Goal: Task Accomplishment & Management: Manage account settings

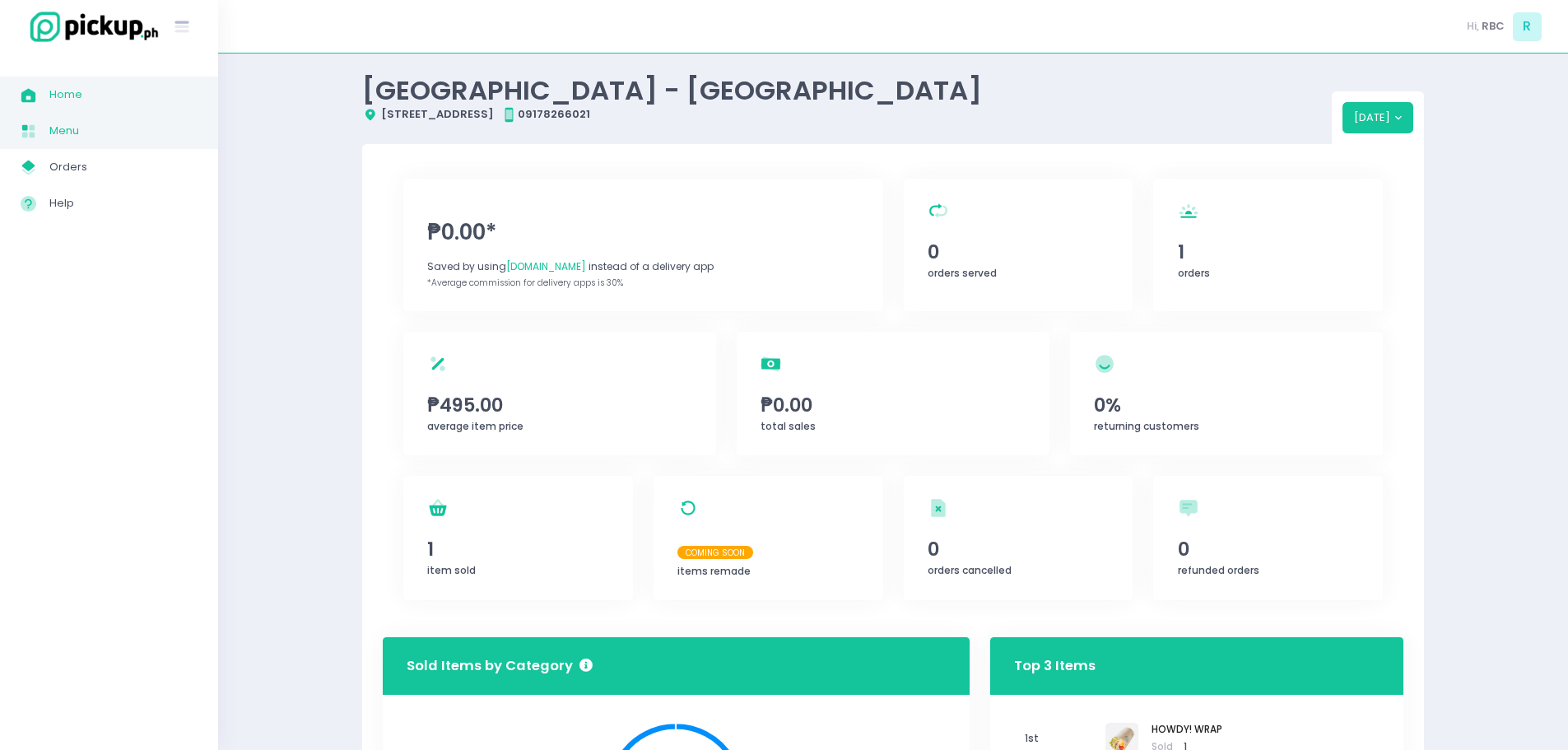
click at [80, 135] on span "Menu" at bounding box center [123, 131] width 148 height 22
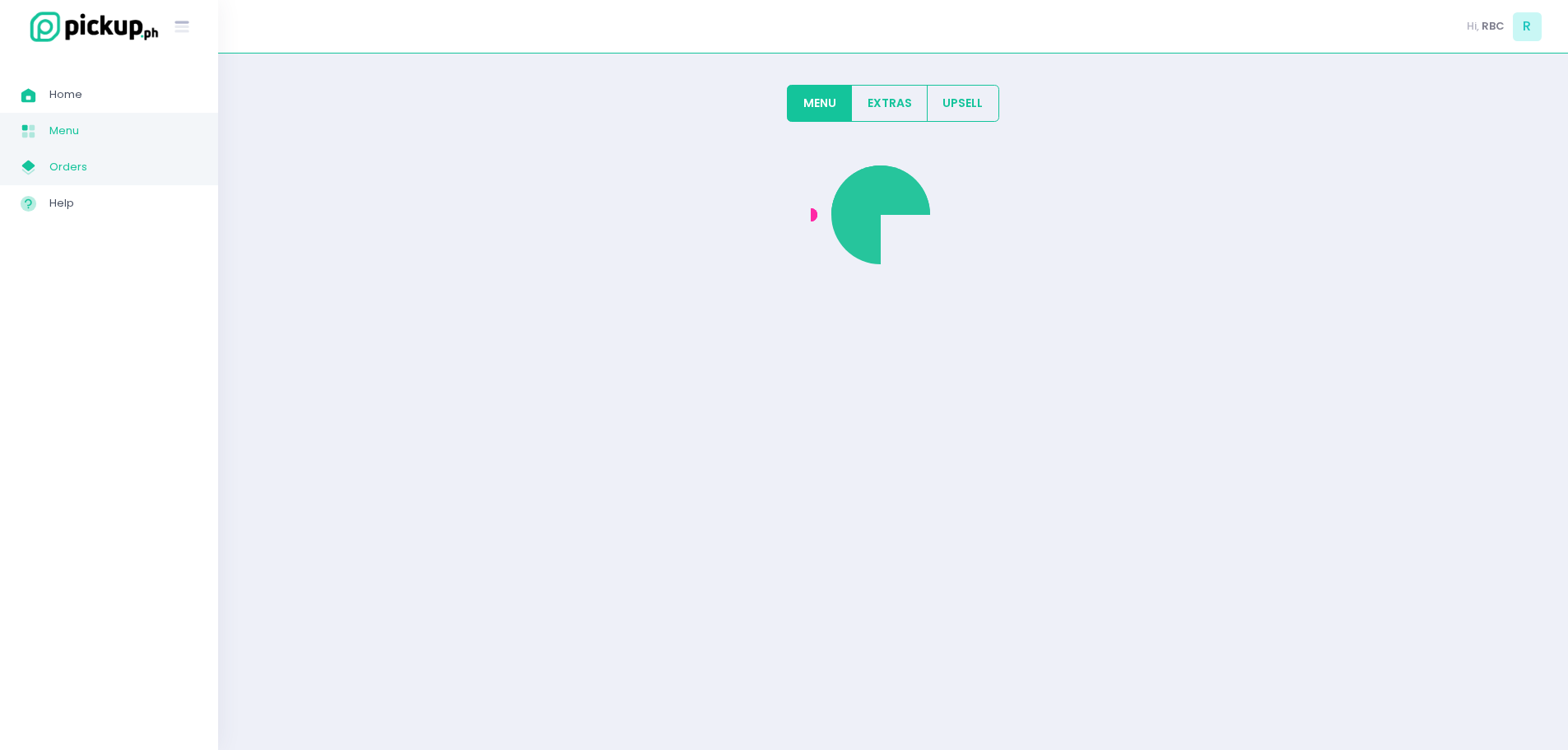
click at [81, 158] on span "Orders" at bounding box center [123, 168] width 148 height 22
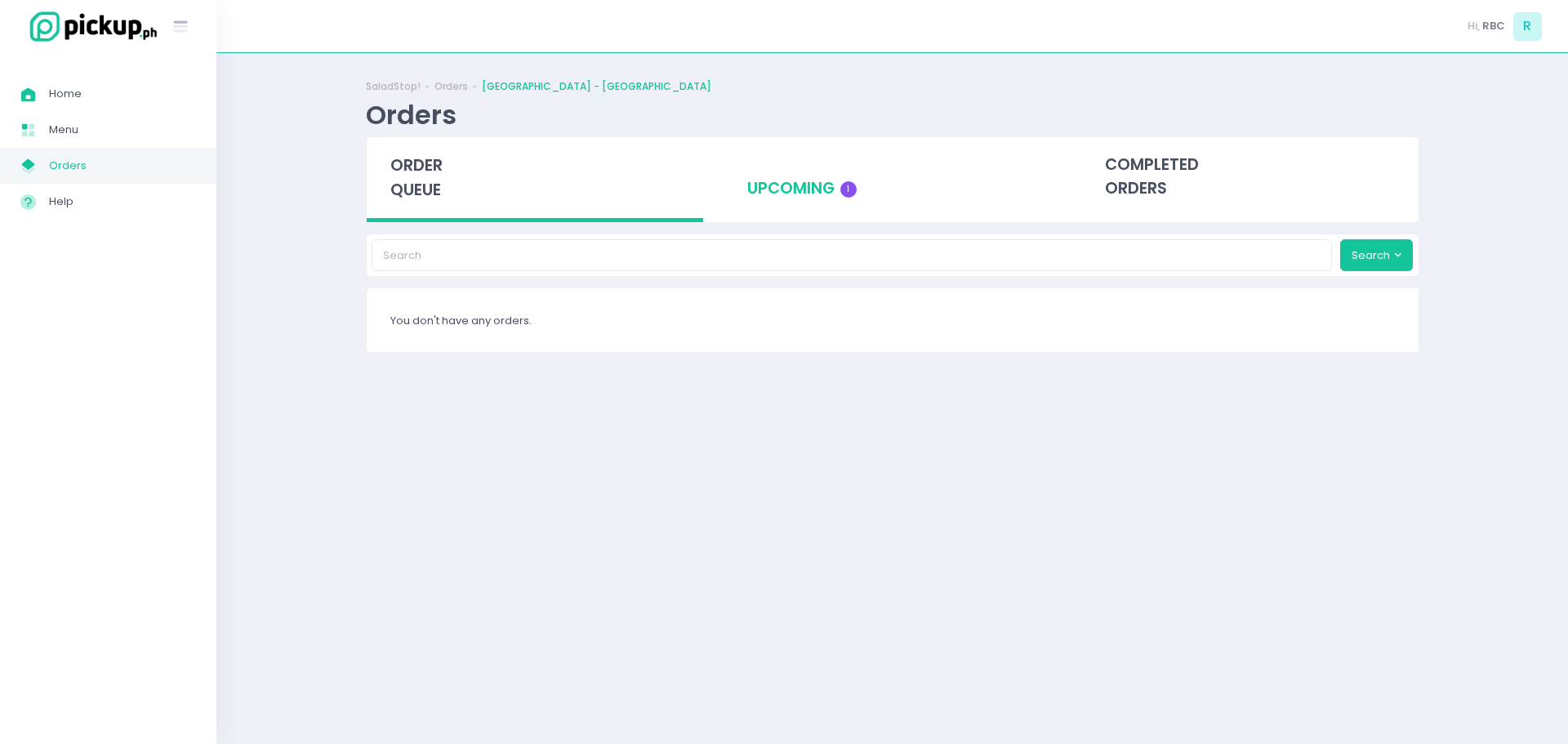
click at [804, 176] on div "upcoming 1" at bounding box center [892, 177] width 337 height 80
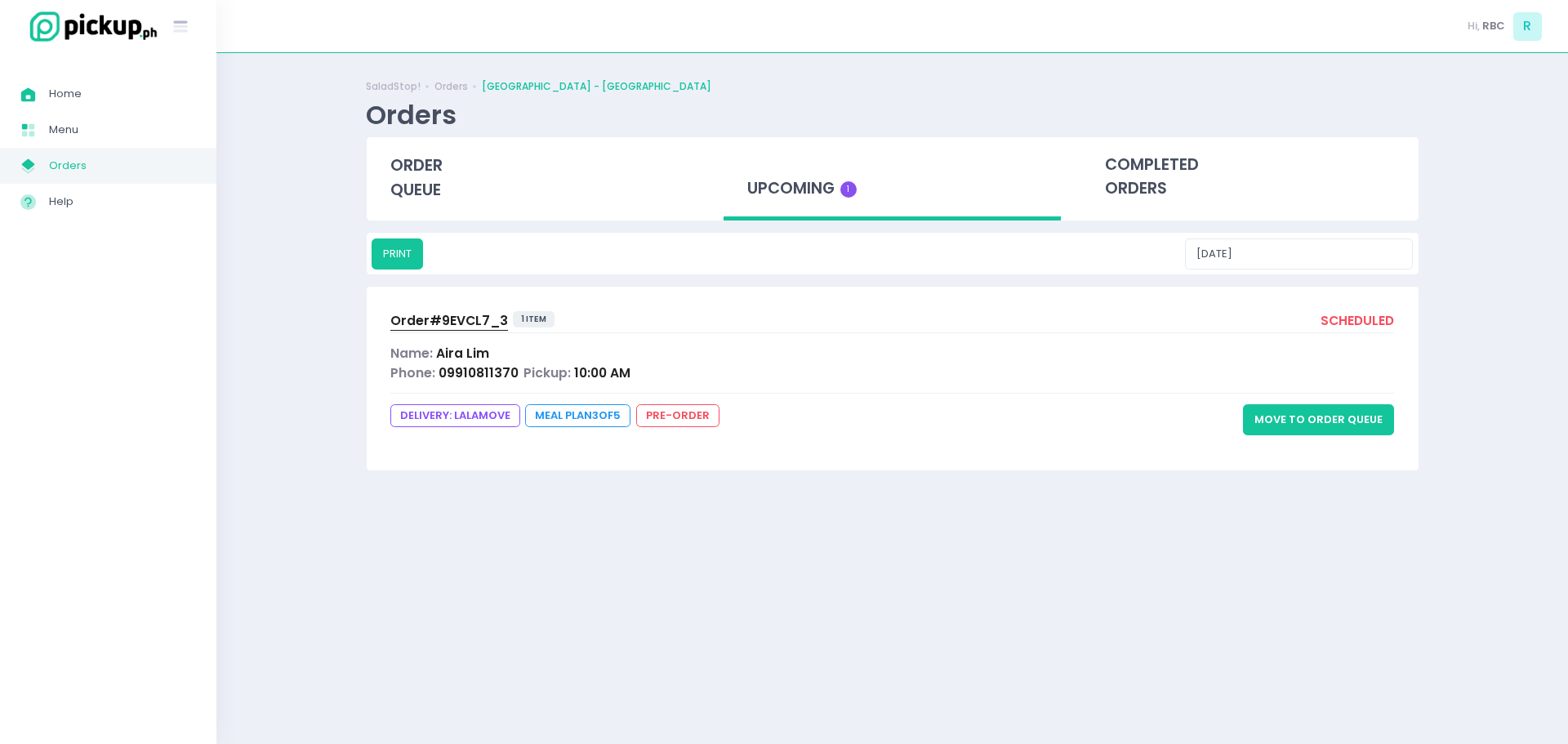
click at [1280, 419] on button "Move to Order Queue" at bounding box center [1319, 419] width 151 height 31
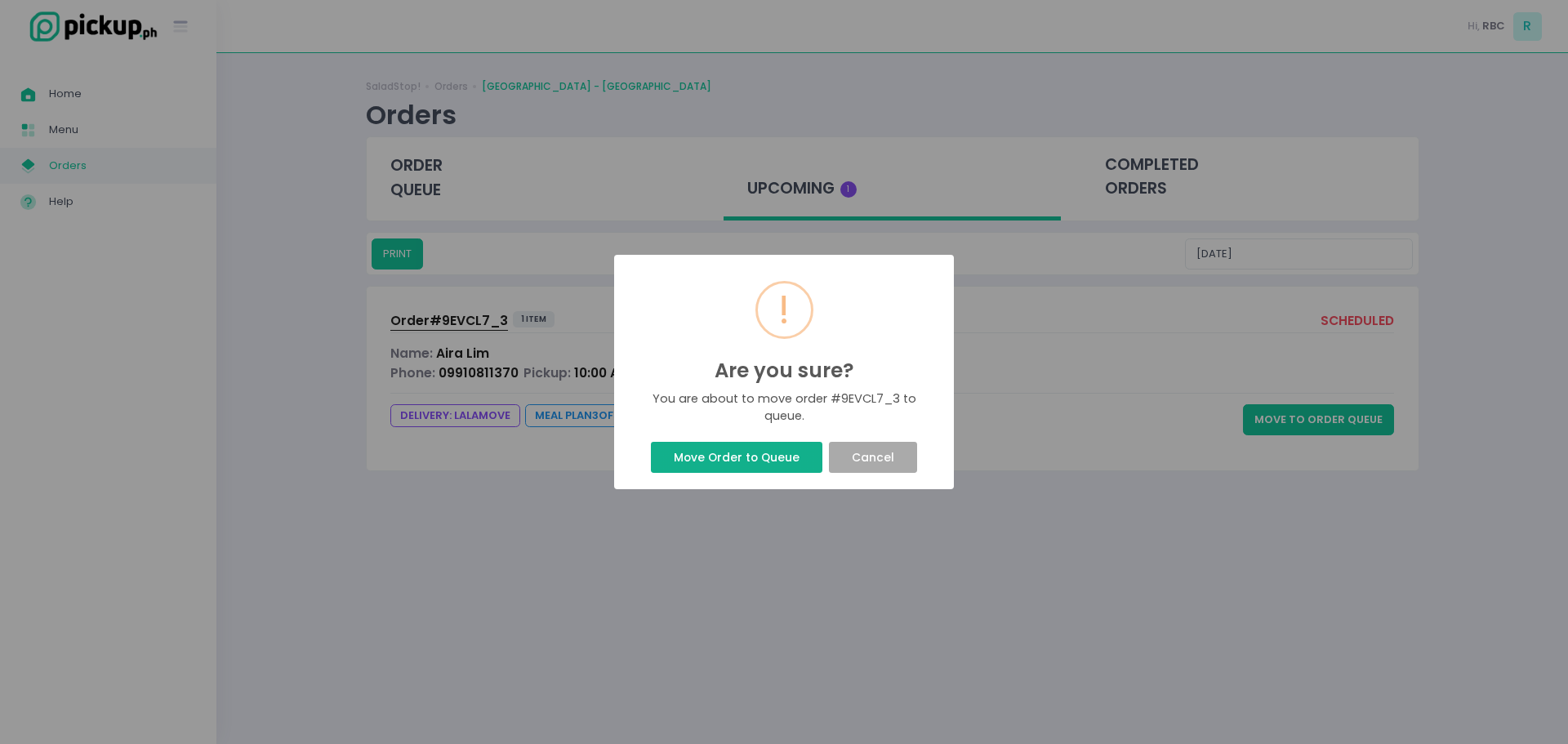
click at [795, 444] on button "Move Order to Queue" at bounding box center [735, 457] width 170 height 31
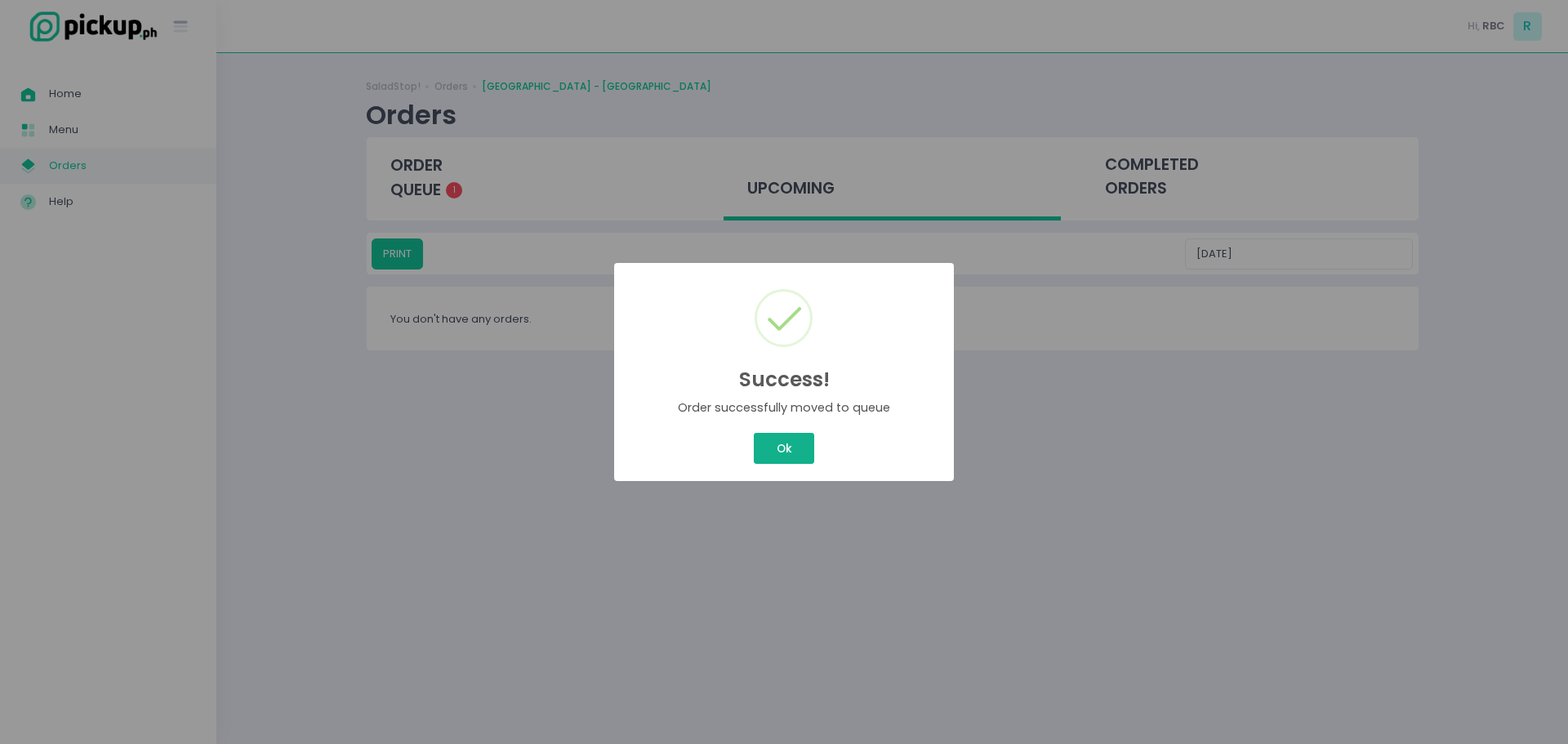
click at [770, 451] on button "Ok" at bounding box center [784, 448] width 61 height 31
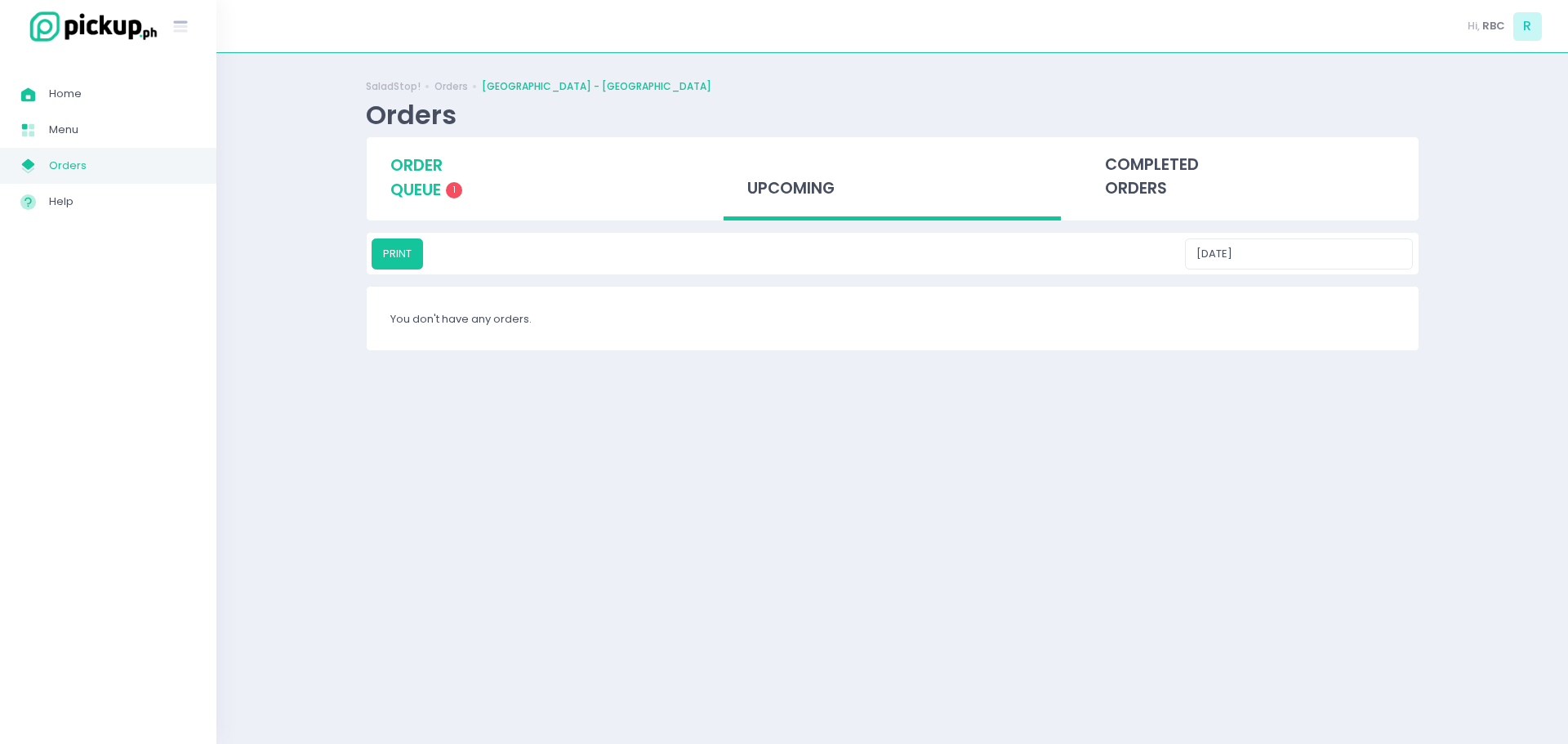
click at [436, 207] on div "order queue 1" at bounding box center [535, 177] width 337 height 81
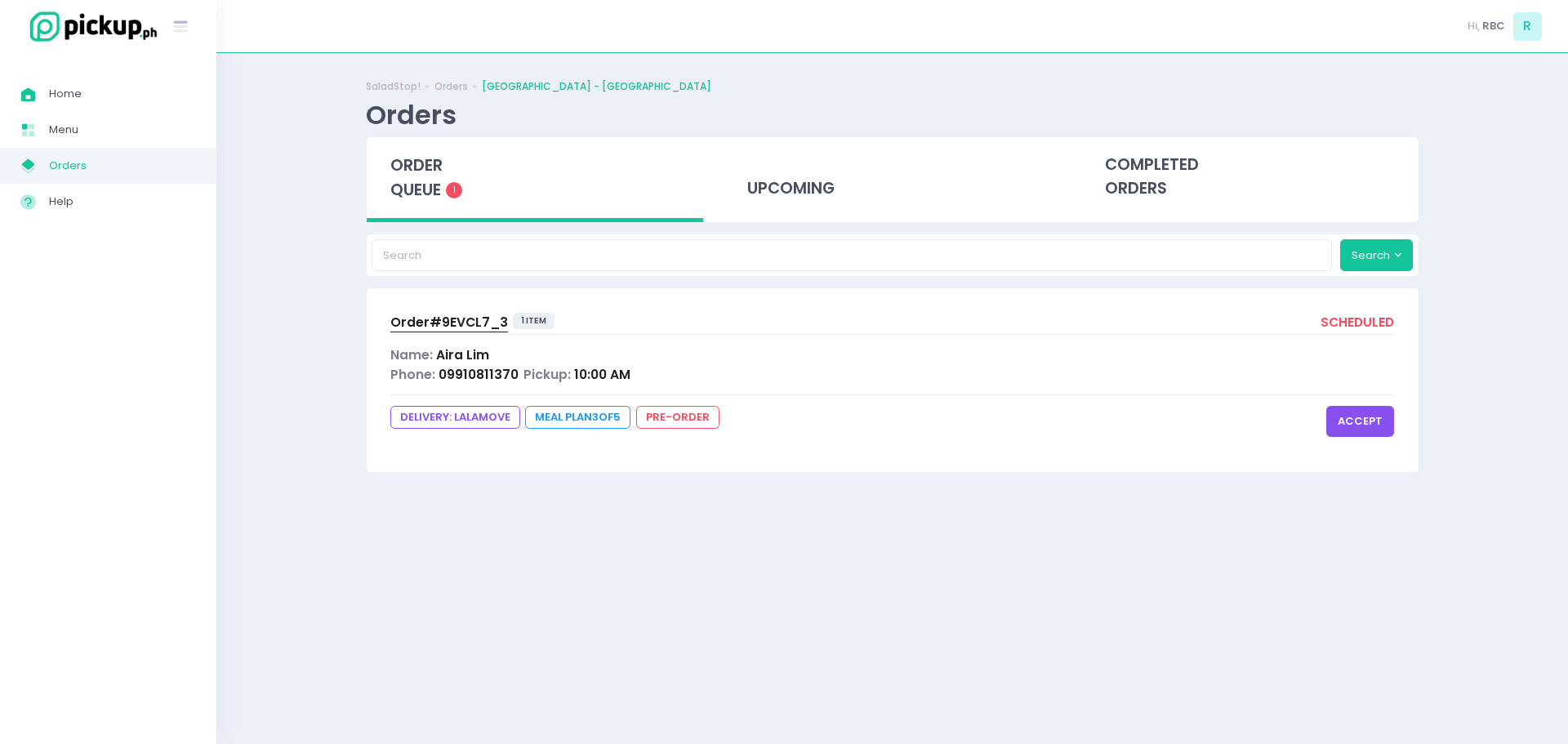
click at [1342, 416] on button "accept" at bounding box center [1360, 421] width 68 height 31
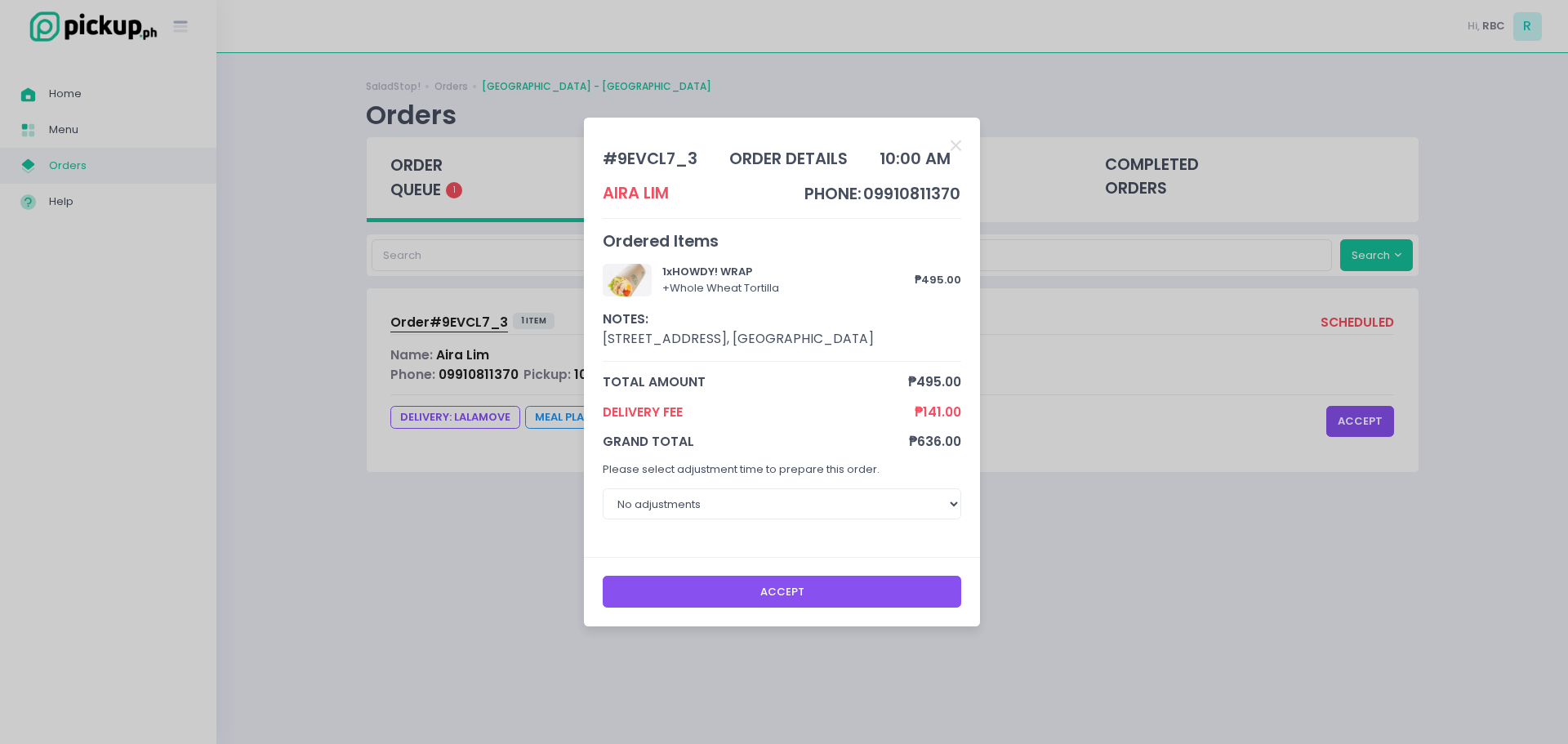
click at [782, 587] on button "Accept" at bounding box center [782, 591] width 359 height 31
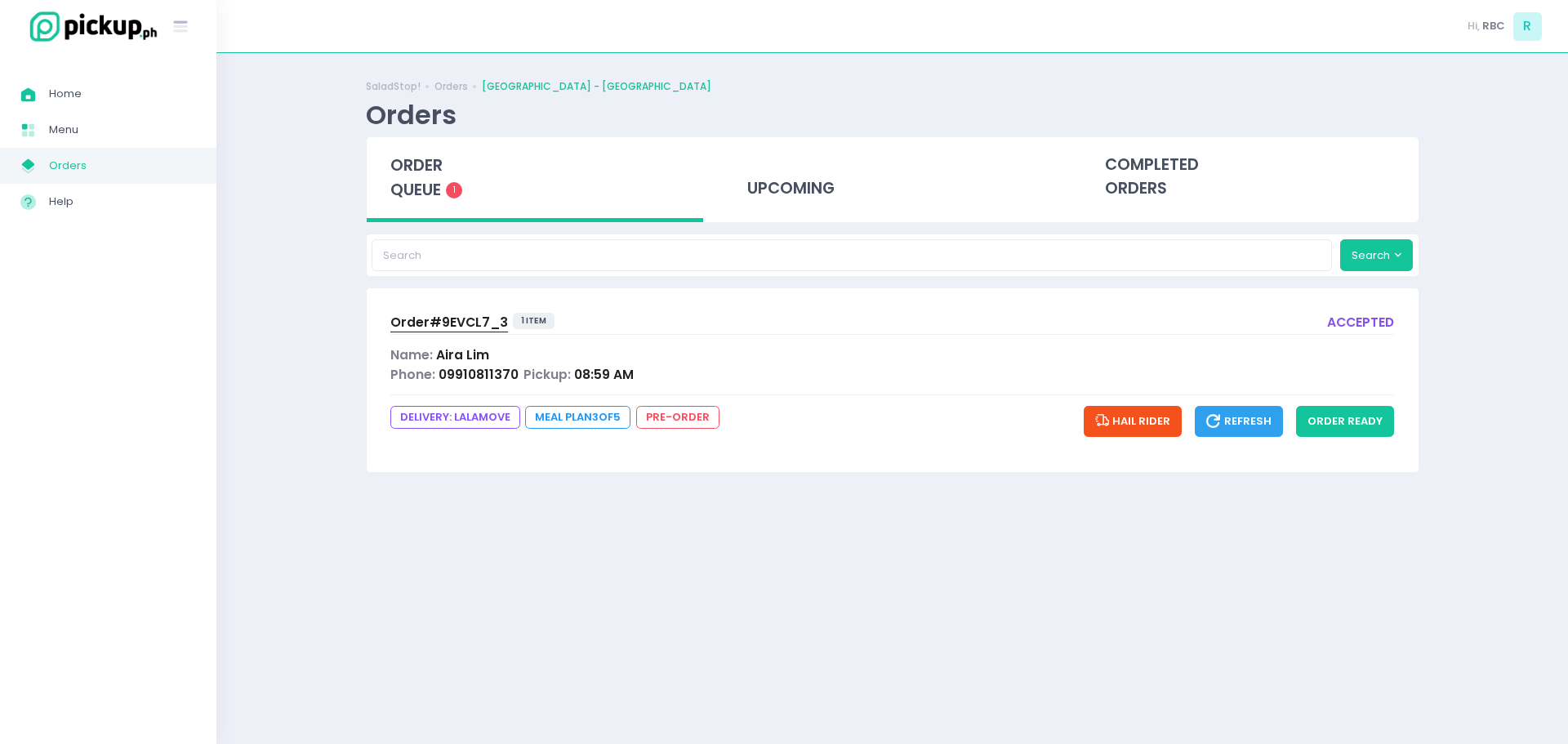
click at [799, 456] on div "Success! × You have successfully updated this order. Ok Cancel" at bounding box center [784, 372] width 1568 height 744
click at [1323, 409] on button "order ready" at bounding box center [1345, 421] width 98 height 31
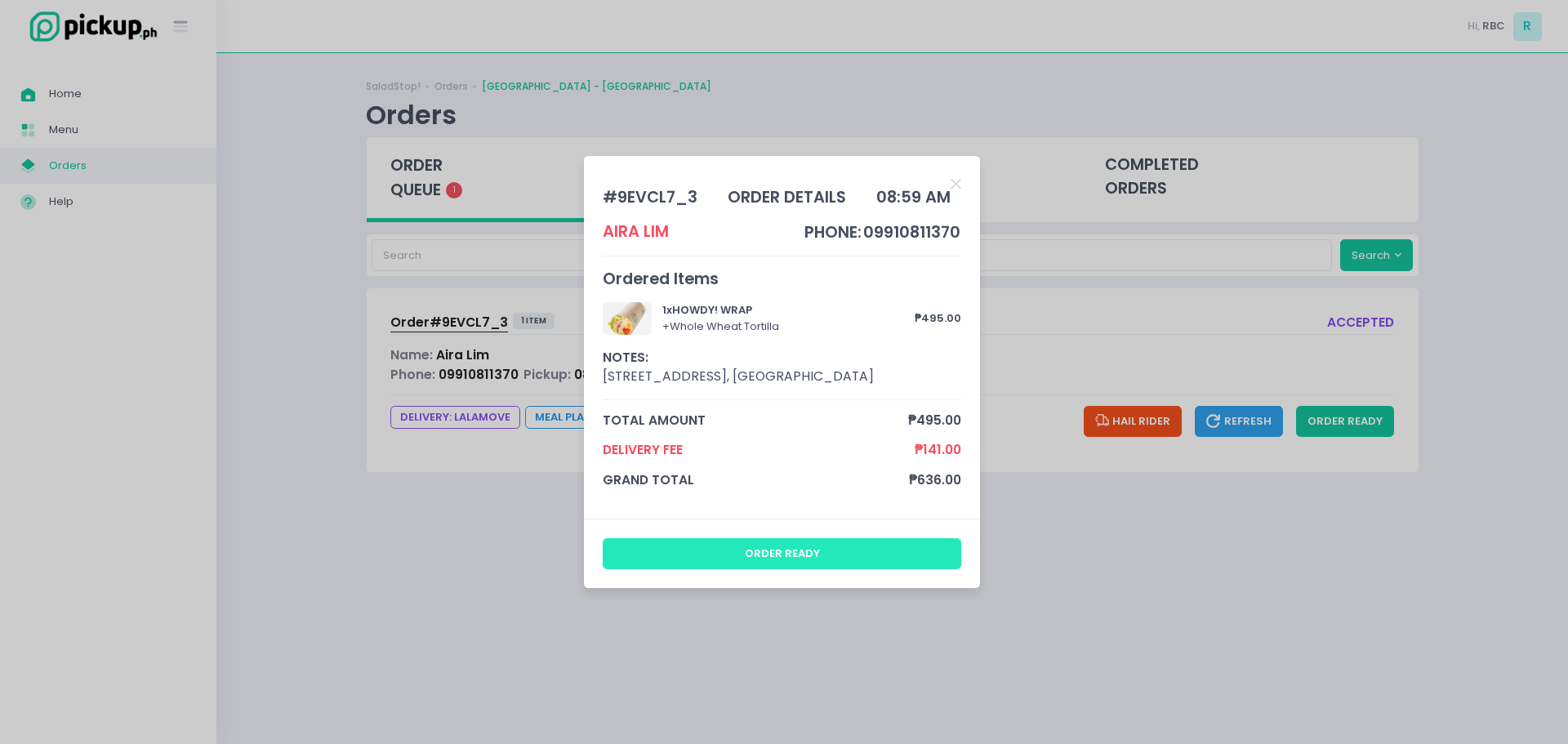
click at [836, 553] on button "order ready" at bounding box center [782, 554] width 359 height 31
